Goal: Information Seeking & Learning: Learn about a topic

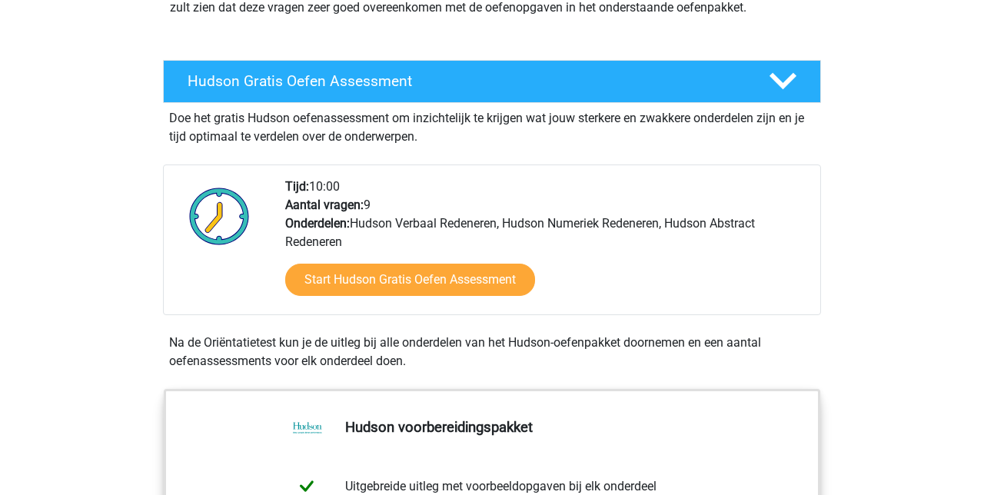
scroll to position [231, 0]
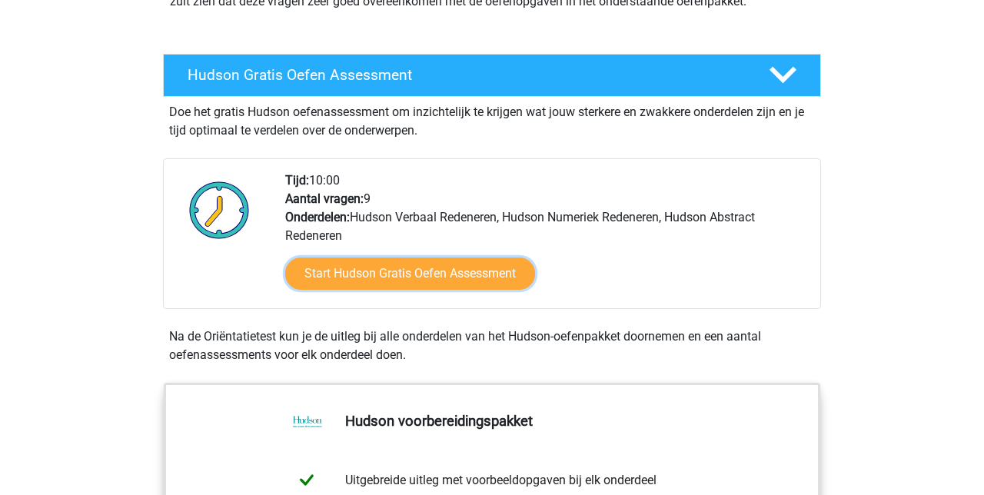
click at [333, 266] on link "Start Hudson Gratis Oefen Assessment" at bounding box center [410, 273] width 250 height 32
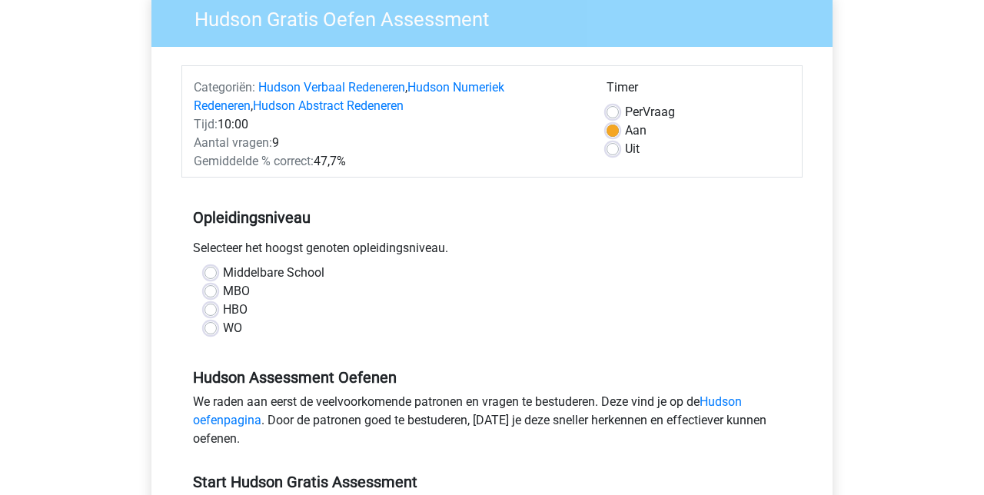
scroll to position [135, 0]
click at [223, 268] on label "Middelbare School" at bounding box center [273, 272] width 101 height 18
click at [207, 268] on input "Middelbare School" at bounding box center [210, 270] width 12 height 15
radio input "true"
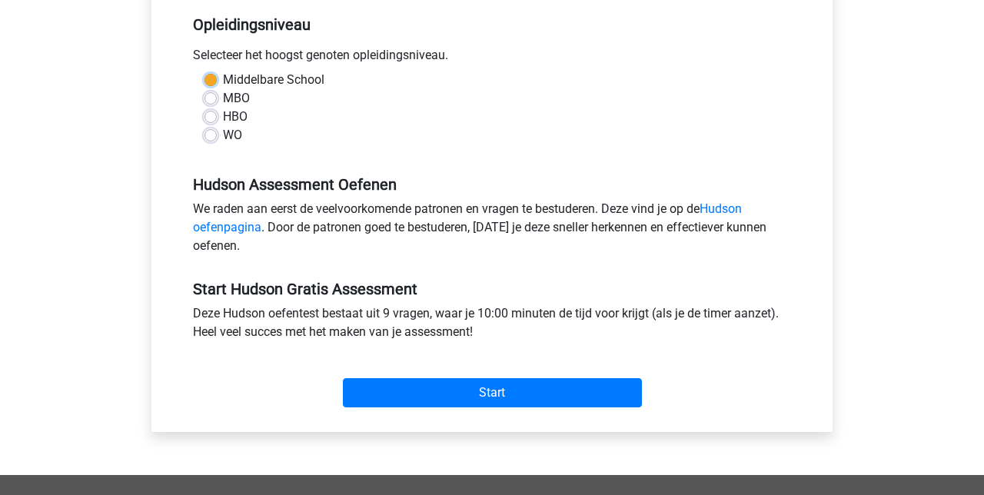
scroll to position [329, 0]
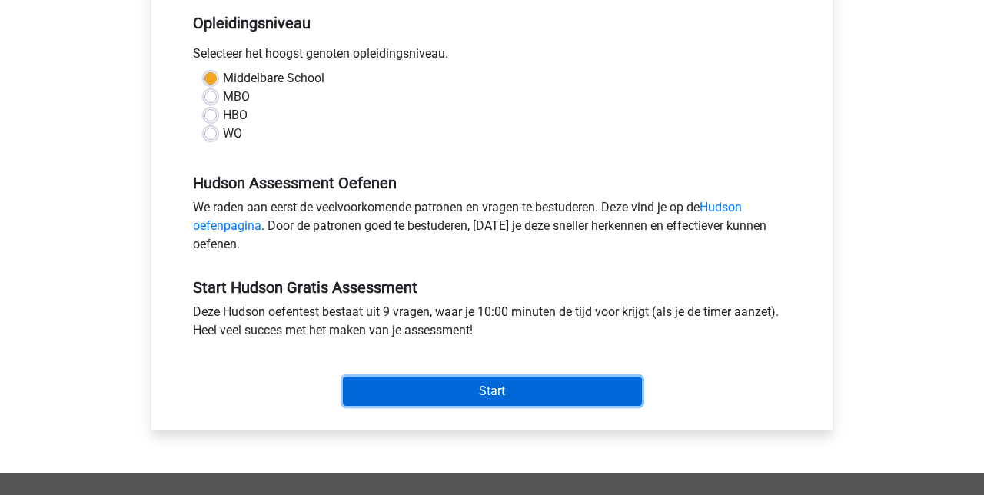
click at [441, 390] on input "Start" at bounding box center [492, 391] width 299 height 29
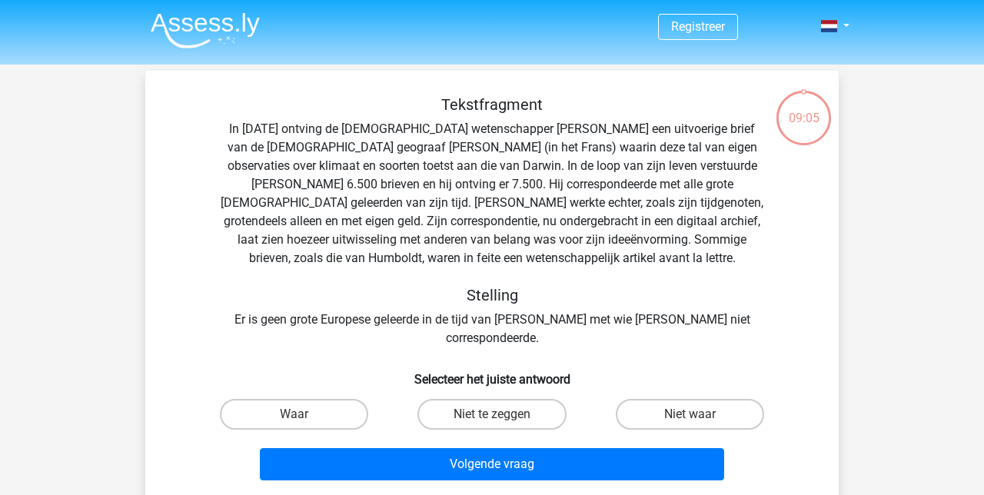
click at [664, 399] on label "Niet waar" at bounding box center [689, 414] width 148 height 31
click at [689, 414] on input "Niet waar" at bounding box center [694, 419] width 10 height 10
radio input "true"
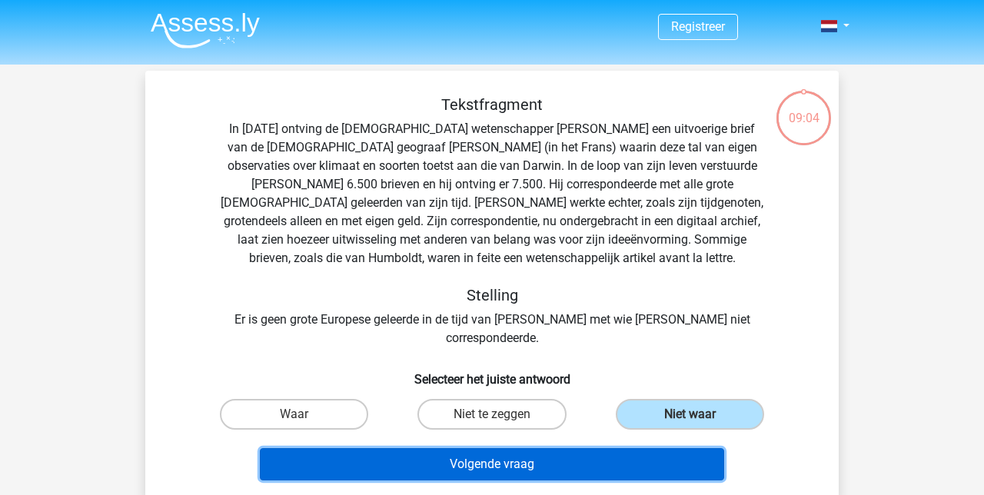
click at [499, 448] on button "Volgende vraag" at bounding box center [492, 464] width 465 height 32
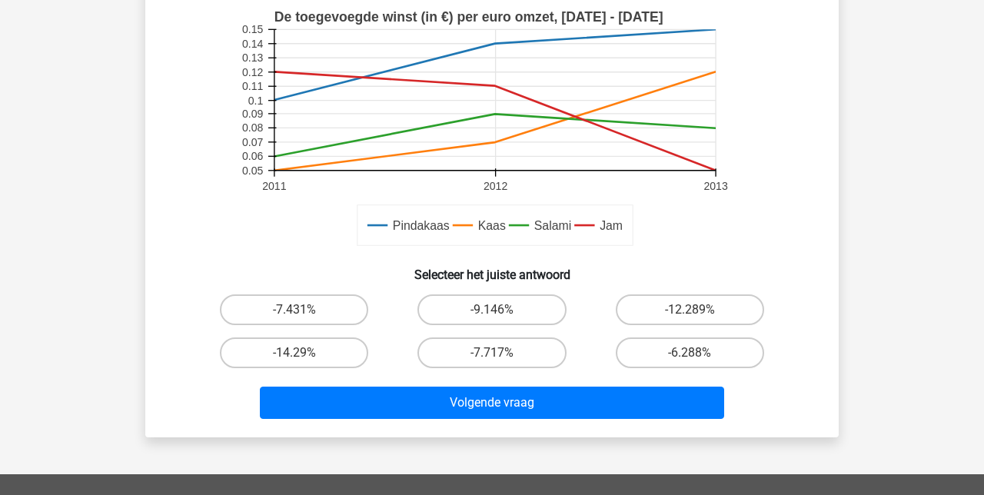
scroll to position [393, 0]
click at [513, 309] on label "-9.146%" at bounding box center [491, 309] width 148 height 31
click at [502, 310] on input "-9.146%" at bounding box center [497, 315] width 10 height 10
radio input "true"
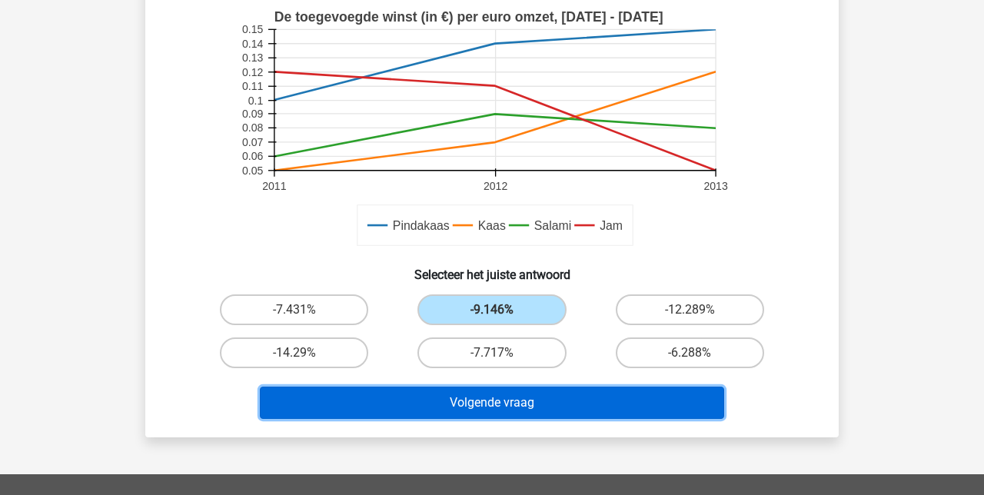
click at [546, 395] on button "Volgende vraag" at bounding box center [492, 403] width 465 height 32
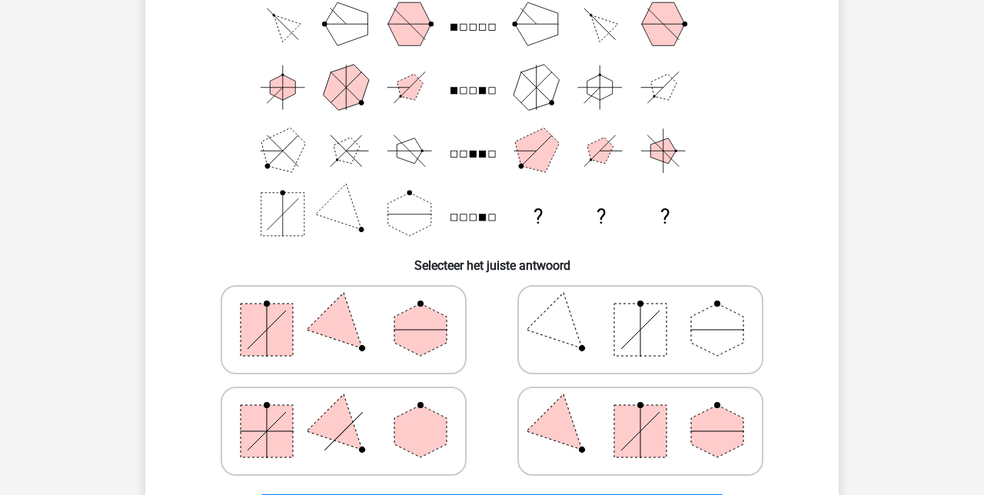
scroll to position [158, 0]
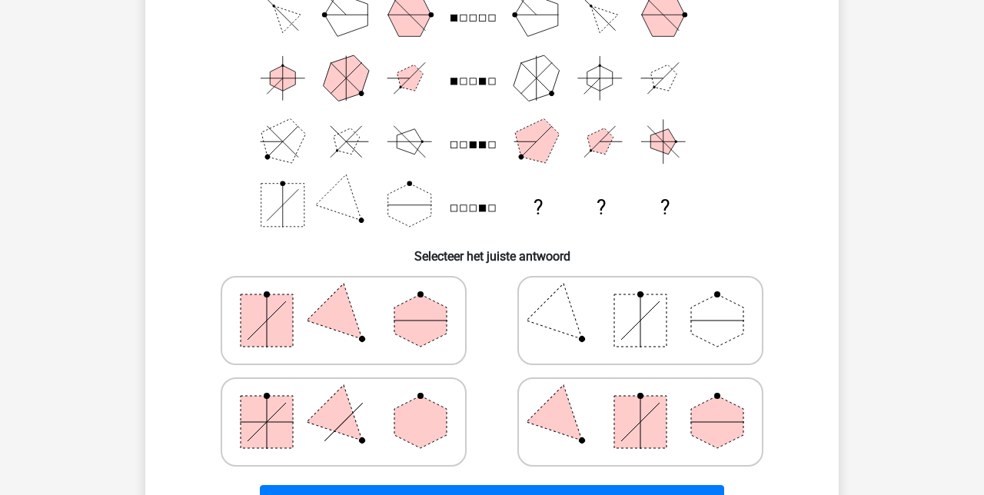
click at [612, 434] on icon at bounding box center [640, 421] width 231 height 77
click at [640, 403] on input "radio" at bounding box center [645, 398] width 10 height 10
radio input "true"
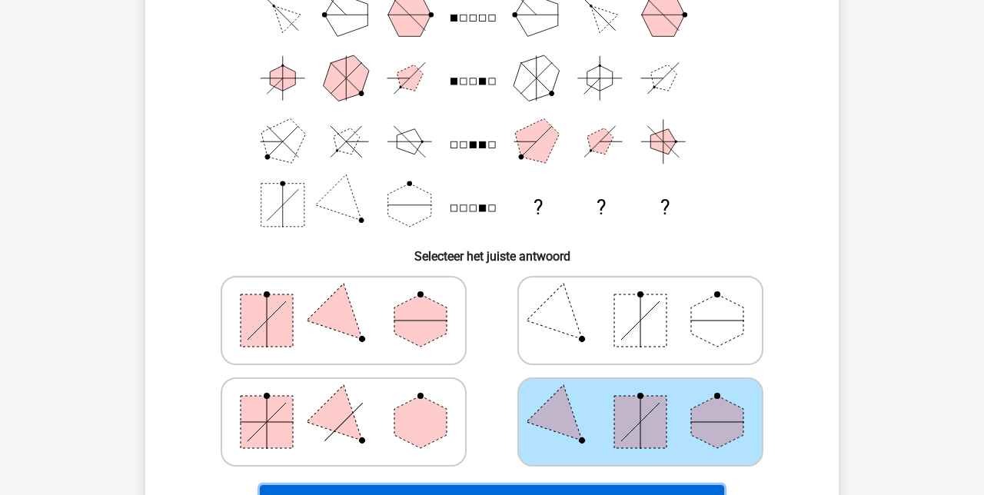
click at [514, 486] on button "Volgende vraag" at bounding box center [492, 501] width 465 height 32
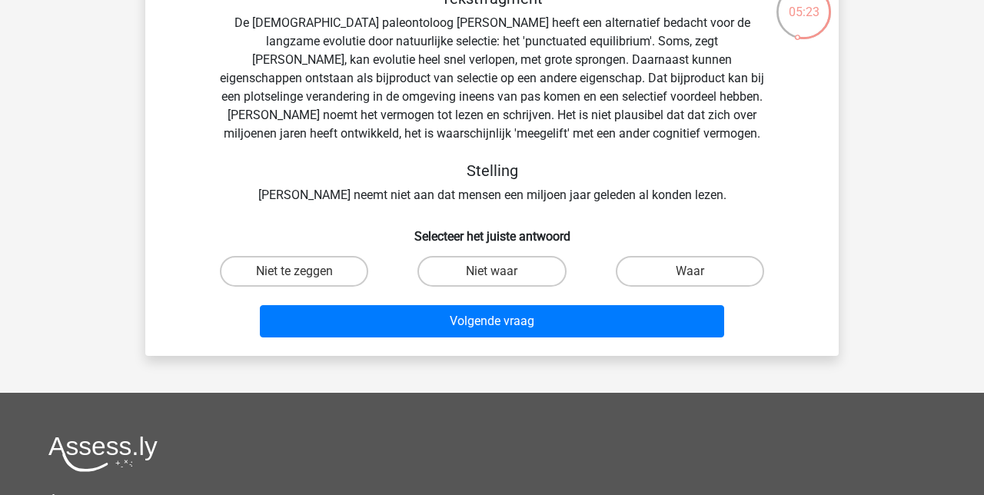
scroll to position [115, 0]
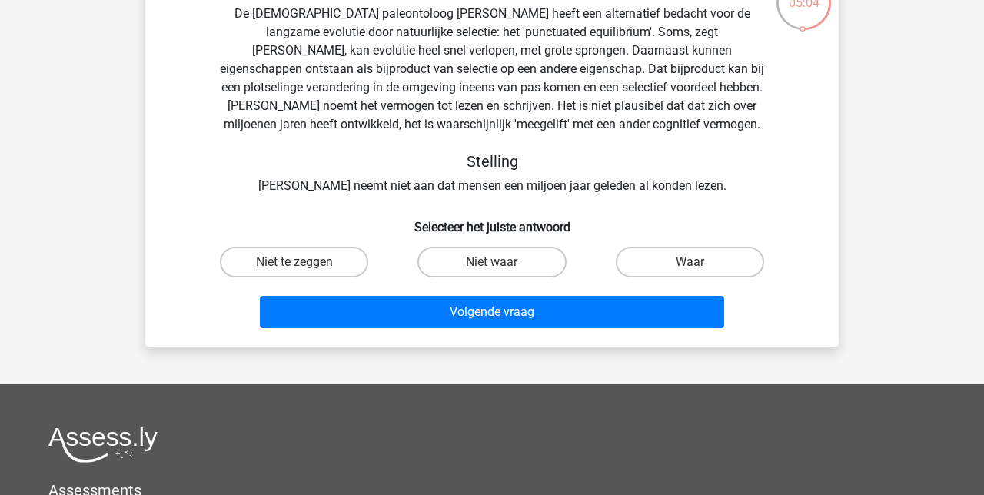
click at [646, 261] on label "Waar" at bounding box center [689, 262] width 148 height 31
click at [689, 262] on input "Waar" at bounding box center [694, 267] width 10 height 10
radio input "true"
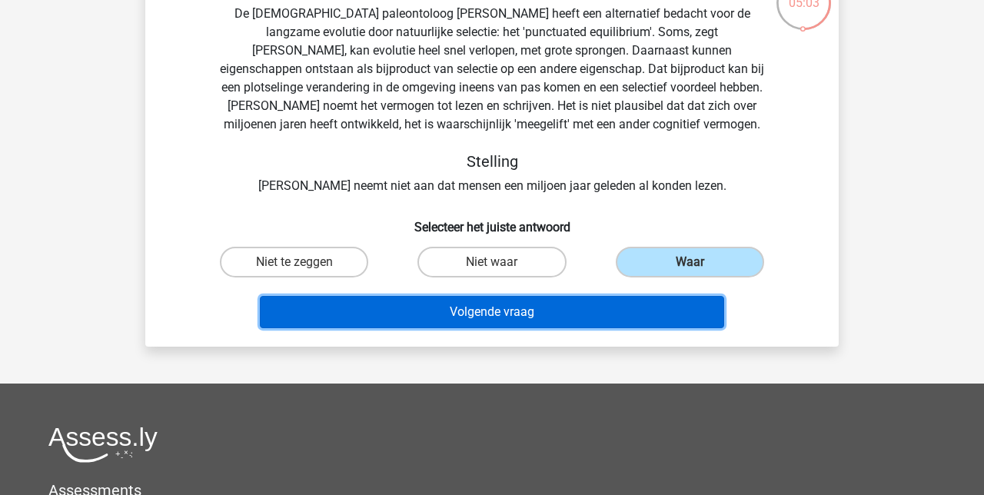
click at [574, 308] on button "Volgende vraag" at bounding box center [492, 312] width 465 height 32
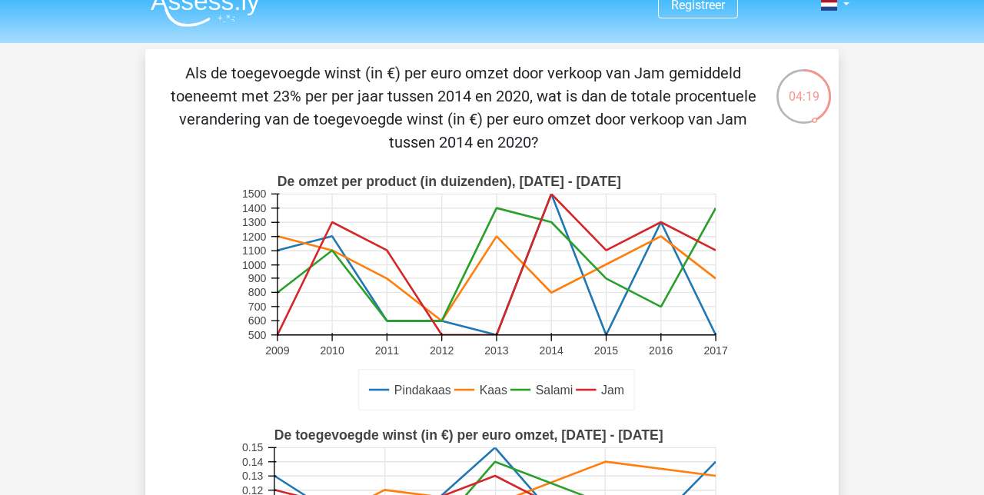
scroll to position [20, 0]
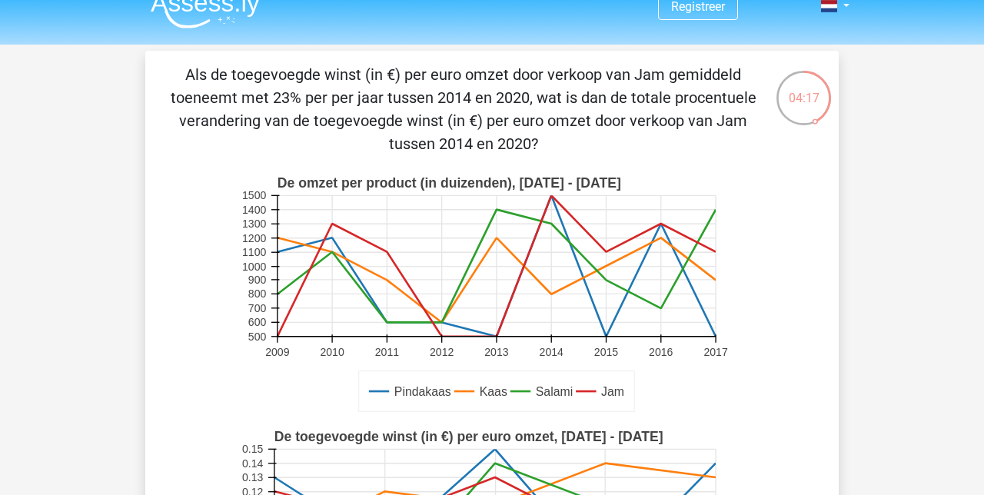
click at [748, 292] on icon "Pindakaas Kaas Salami Jam De omzet per product (in duizenden), [DATE] - [DATE] …" at bounding box center [491, 295] width 619 height 254
click at [748, 274] on icon "Pindakaas Kaas Salami Jam De omzet per product (in duizenden), [DATE] - [DATE] …" at bounding box center [491, 295] width 619 height 254
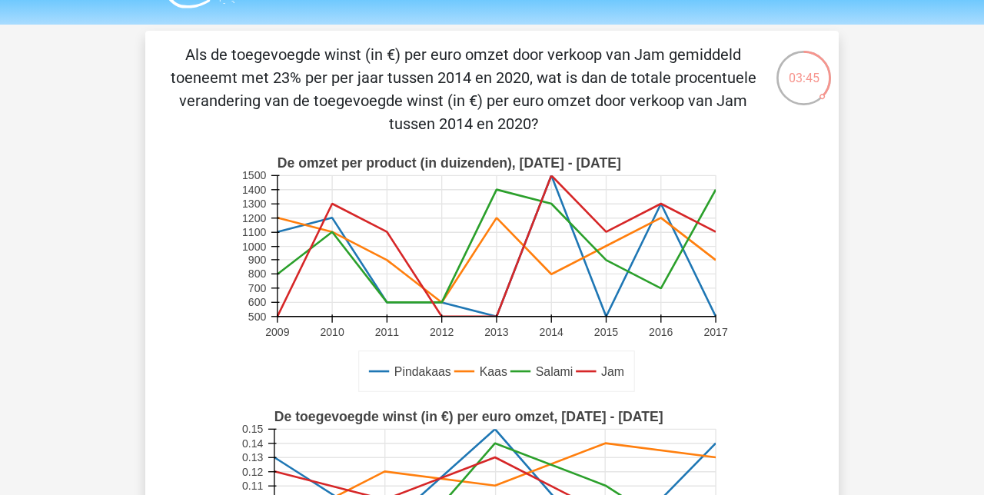
scroll to position [39, 0]
click at [742, 395] on rect at bounding box center [492, 276] width 507 height 254
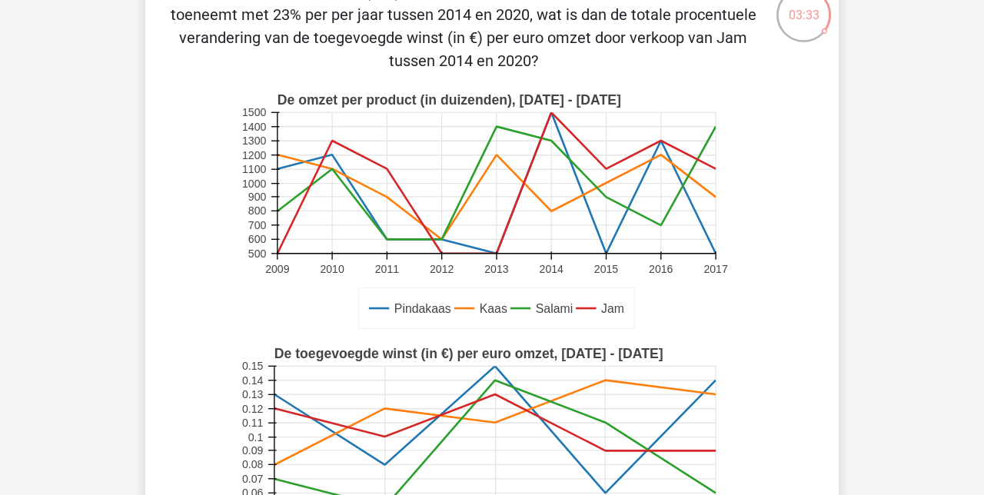
scroll to position [84, 0]
